Goal: Ask a question: Seek information or help from site administrators or community

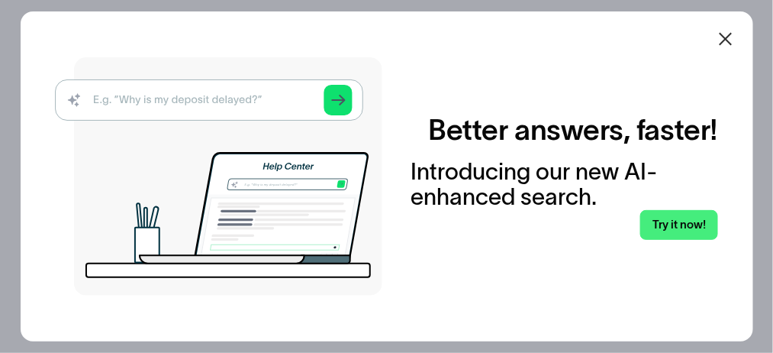
click at [234, 108] on img at bounding box center [218, 176] width 327 height 238
click at [234, 105] on img at bounding box center [218, 176] width 327 height 238
click at [675, 219] on link "Try it now!" at bounding box center [679, 225] width 78 height 31
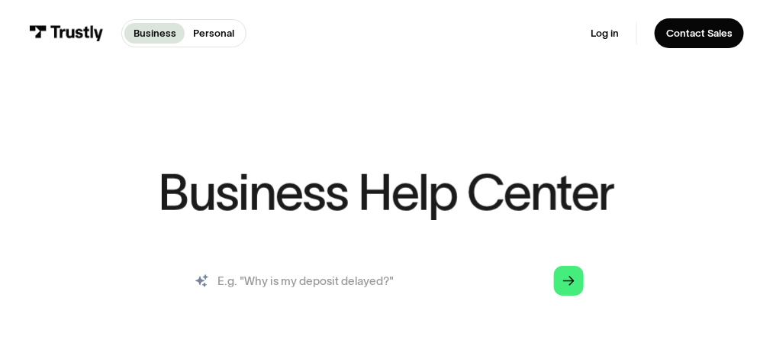
click at [336, 292] on input "search" at bounding box center [387, 280] width 418 height 46
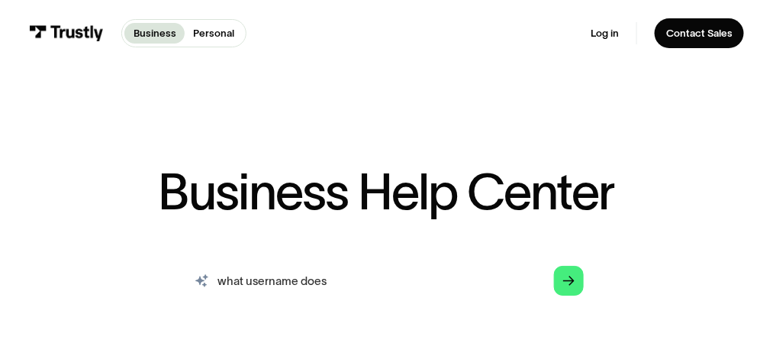
paste input "Charlesmanor41"
type input "what username does Charlesmanor41 link to"
click at [567, 273] on link "Arrow Right" at bounding box center [569, 281] width 31 height 31
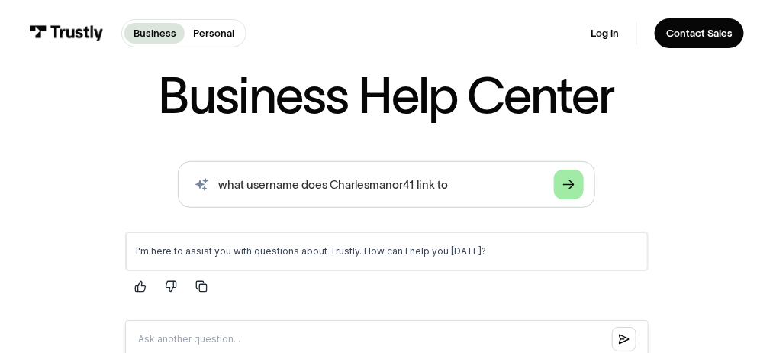
scroll to position [153, 0]
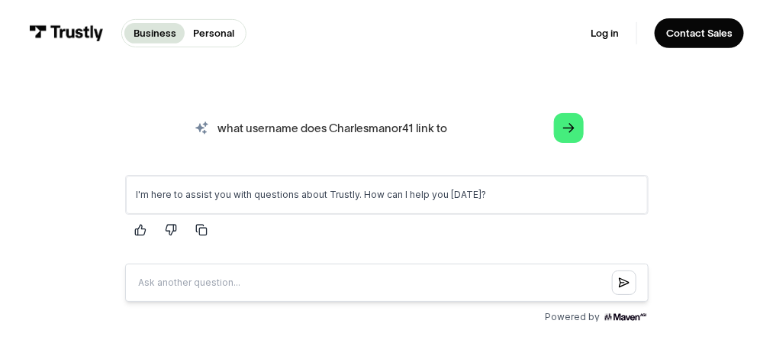
drag, startPoint x: 474, startPoint y: 124, endPoint x: 210, endPoint y: 130, distance: 264.2
click at [210, 130] on input "what username does Charlesmanor41 link to" at bounding box center [387, 128] width 418 height 46
click at [201, 279] on input "Question box" at bounding box center [386, 282] width 524 height 38
type input "what username does Charlesmanor41 link to"
click at [625, 270] on button "Submit question" at bounding box center [623, 281] width 24 height 24
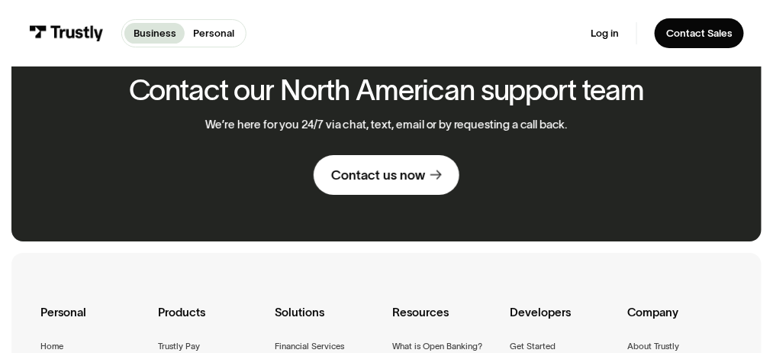
scroll to position [1279, 0]
